Goal: Transaction & Acquisition: Purchase product/service

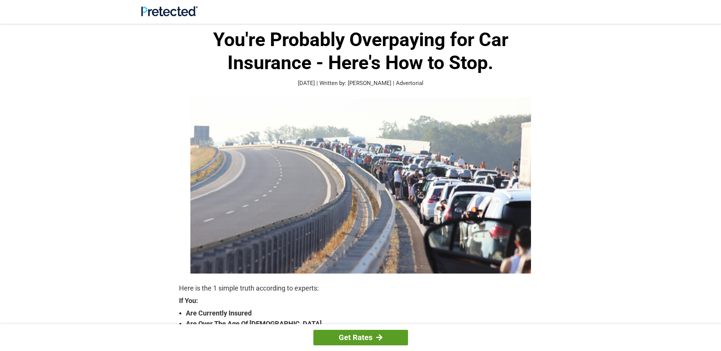
drag, startPoint x: 721, startPoint y: 59, endPoint x: 354, endPoint y: 342, distance: 463.1
click at [354, 342] on link "Get Rates" at bounding box center [360, 338] width 95 height 16
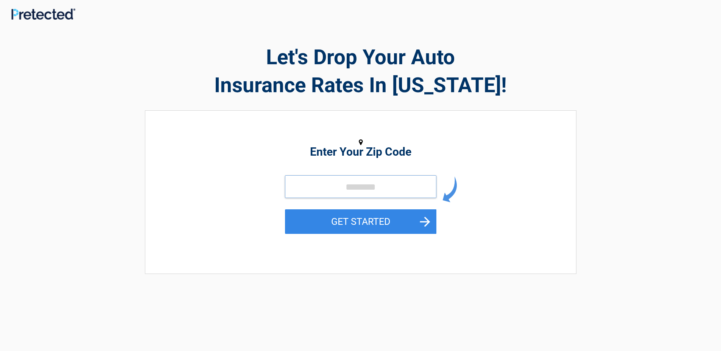
click at [354, 189] on input "tel" at bounding box center [360, 187] width 151 height 23
drag, startPoint x: 354, startPoint y: 189, endPoint x: 501, endPoint y: 190, distance: 147.1
click at [501, 190] on div "GET STARTED" at bounding box center [360, 214] width 347 height 76
click at [376, 187] on input "tel" at bounding box center [360, 187] width 151 height 23
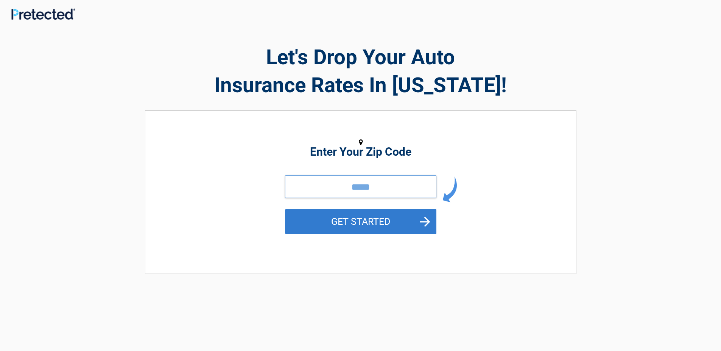
type input "*****"
click at [365, 222] on button "GET STARTED" at bounding box center [360, 222] width 151 height 25
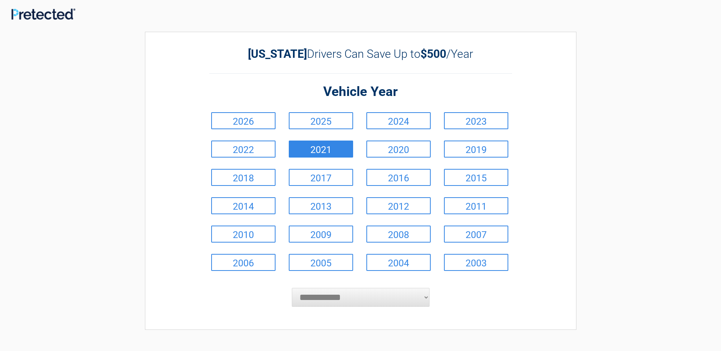
click at [334, 154] on link "2021" at bounding box center [321, 149] width 64 height 17
